Goal: Find specific page/section: Find specific page/section

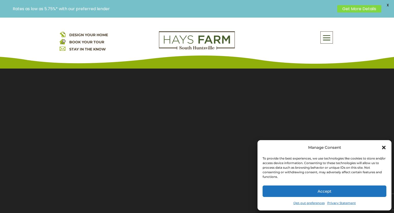
click at [385, 144] on div "Manage Consent" at bounding box center [324, 147] width 124 height 7
click at [384, 147] on icon "Close dialog" at bounding box center [384, 148] width 4 height 4
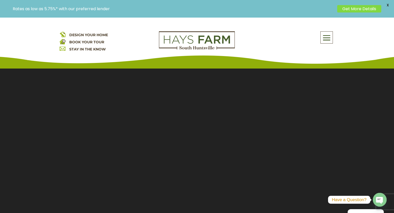
drag, startPoint x: 130, startPoint y: 193, endPoint x: 133, endPoint y: 73, distance: 119.6
click at [327, 37] on span at bounding box center [326, 38] width 12 height 12
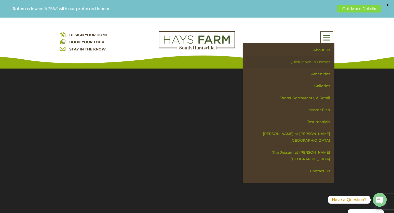
click at [323, 64] on link "Quick Move-in Homes" at bounding box center [290, 62] width 88 height 12
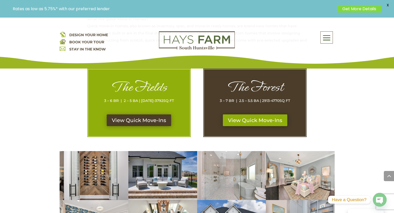
scroll to position [229, 0]
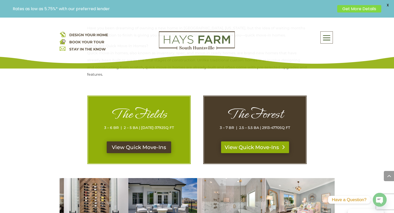
click at [251, 150] on link "View Quick Move-Ins" at bounding box center [255, 147] width 68 height 12
